Goal: Transaction & Acquisition: Download file/media

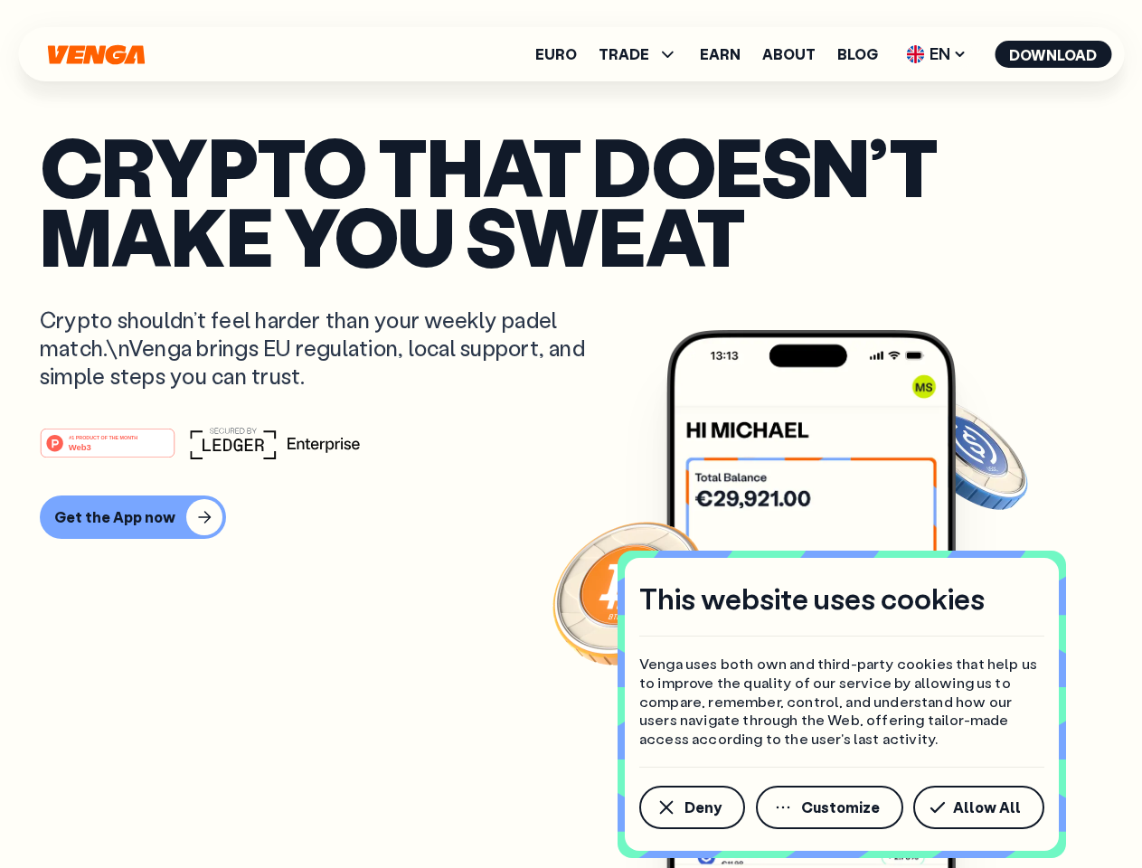
click at [571, 434] on div "#1 PRODUCT OF THE MONTH Web3" at bounding box center [571, 443] width 1062 height 33
click at [691, 807] on span "Deny" at bounding box center [703, 807] width 37 height 14
click at [831, 807] on img at bounding box center [810, 633] width 289 height 606
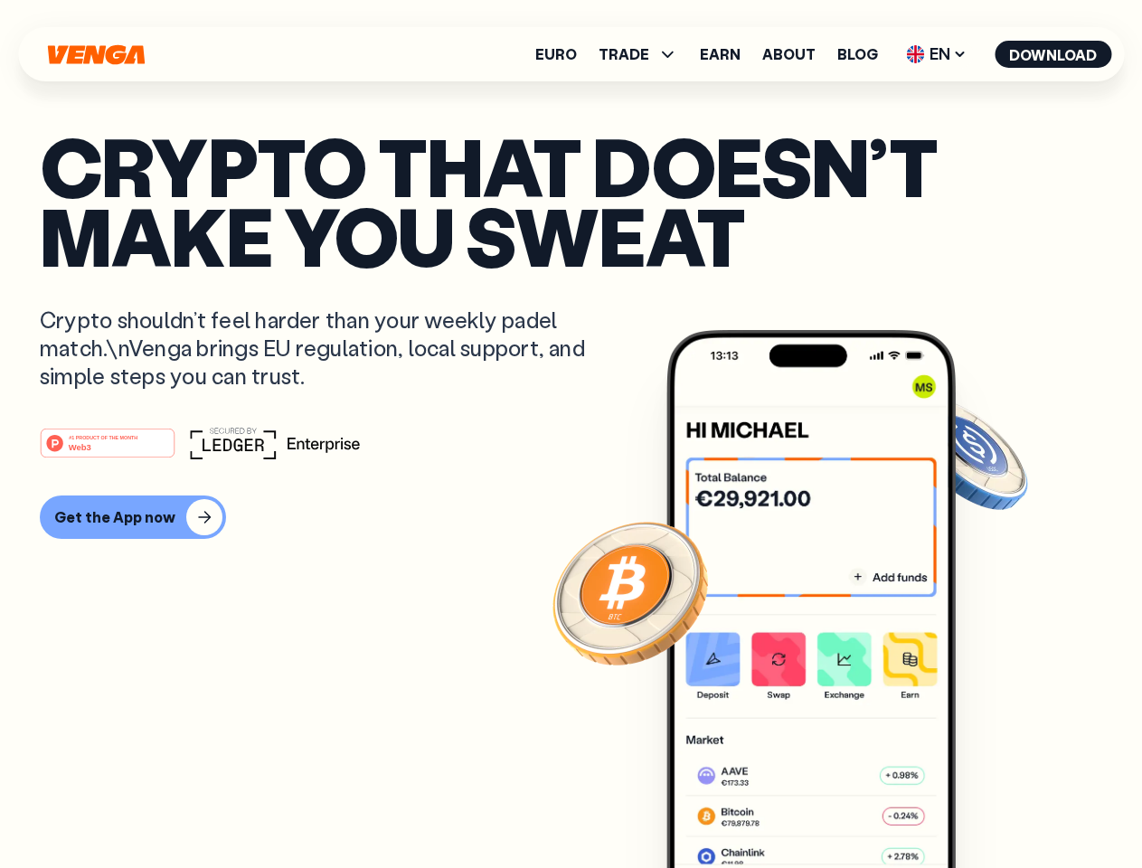
click at [982, 807] on article "Crypto that doesn’t make you sweat Crypto shouldn’t feel harder than your weekl…" at bounding box center [571, 470] width 1062 height 678
click at [644, 54] on span "TRADE" at bounding box center [624, 54] width 51 height 14
click at [937, 54] on span "EN" at bounding box center [936, 54] width 73 height 29
click at [1053, 54] on button "Download" at bounding box center [1053, 54] width 117 height 27
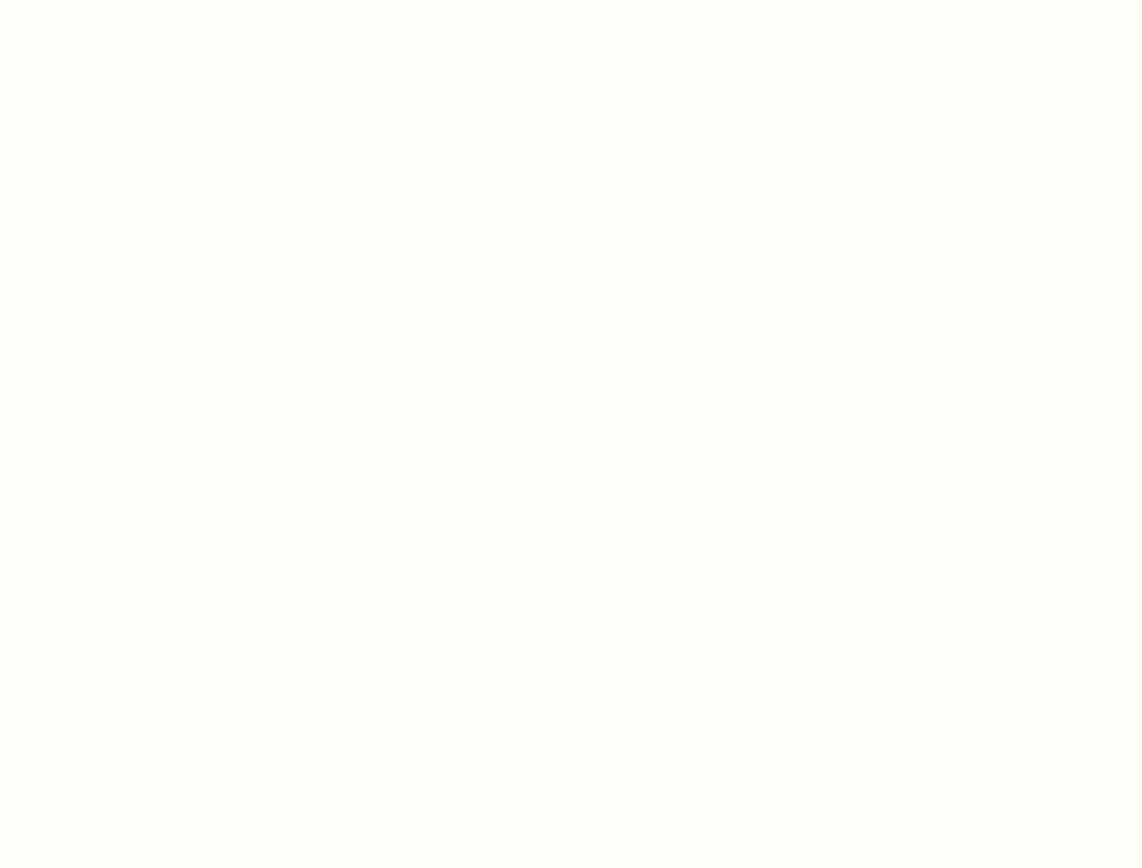
click at [130, 0] on html "This website uses cookies Venga uses both own and third-party cookies that help…" at bounding box center [571, 0] width 1142 height 0
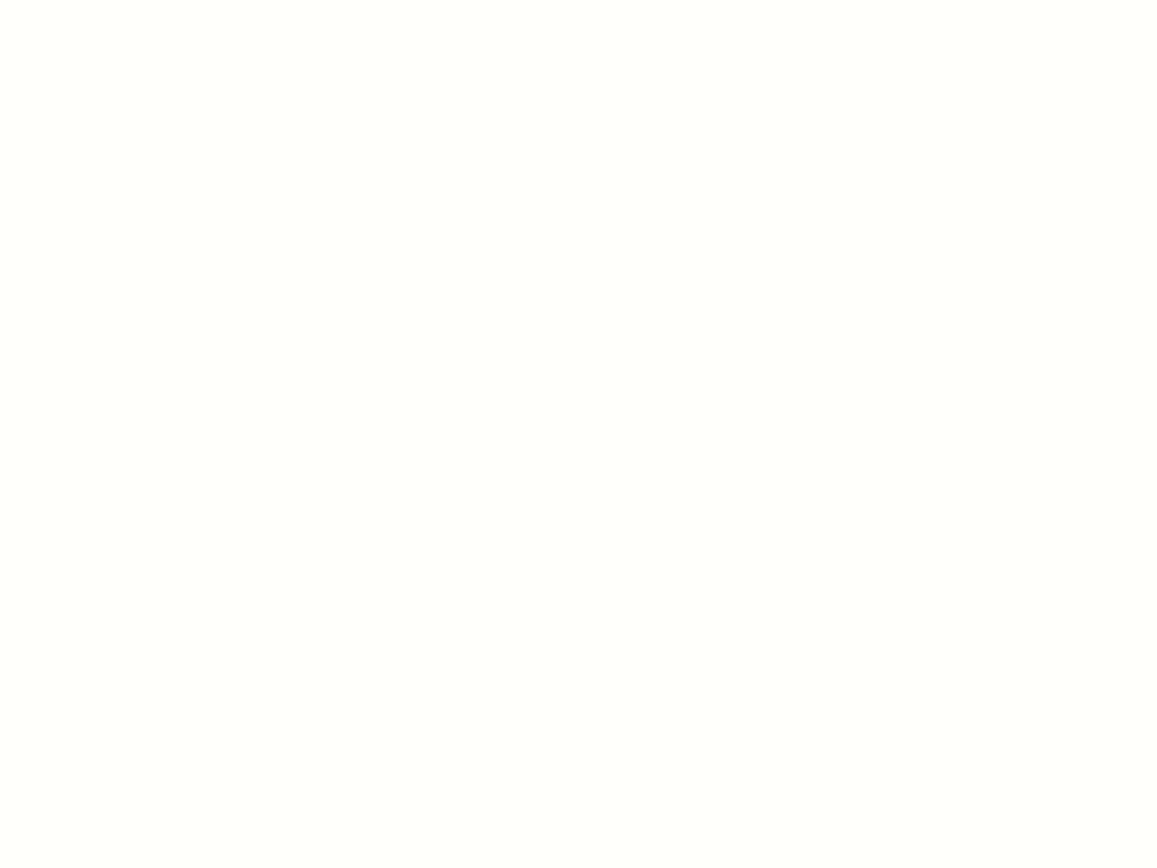
click at [110, 0] on html "This website uses cookies Venga uses both own and third-party cookies that help…" at bounding box center [578, 0] width 1157 height 0
